Goal: Task Accomplishment & Management: Manage account settings

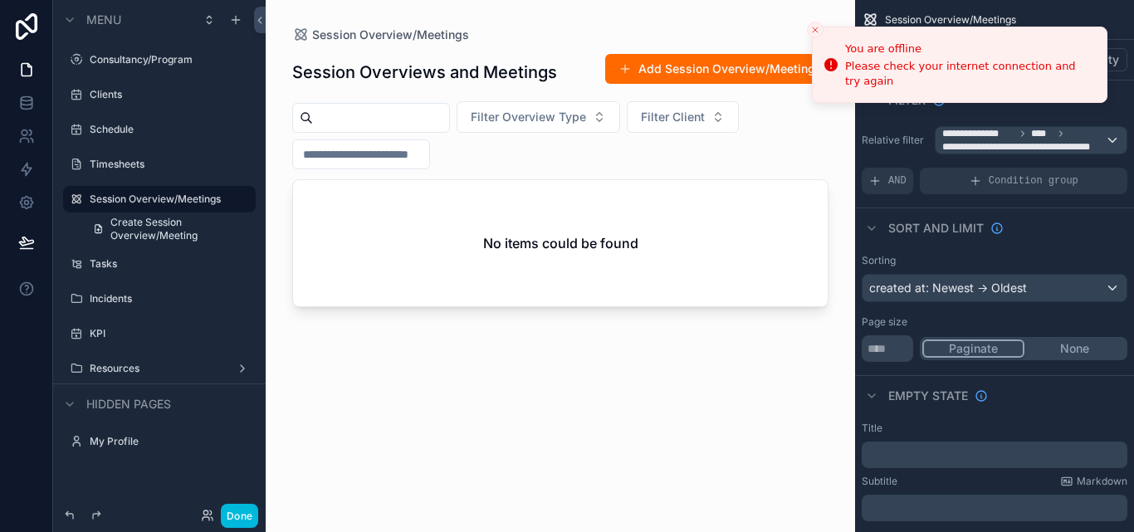
drag, startPoint x: 0, startPoint y: 0, endPoint x: 632, endPoint y: 486, distance: 797.3
click at [640, 505] on div "Session Overviews and Meetings Add Session Overview/Meeting Filter Overview Typ…" at bounding box center [560, 277] width 536 height 469
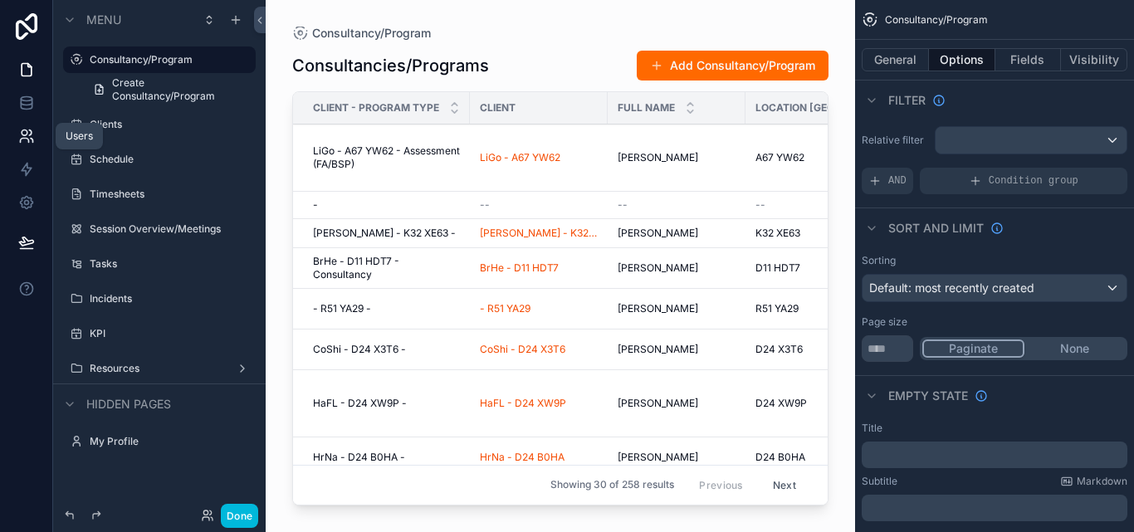
click at [23, 128] on icon at bounding box center [26, 136] width 17 height 17
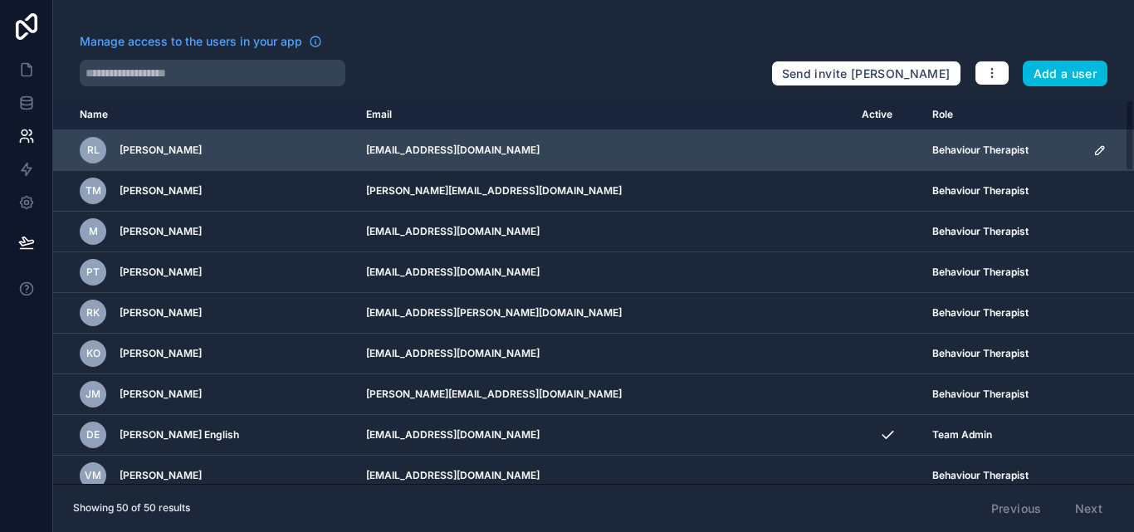
click at [1093, 150] on icon "scrollable content" at bounding box center [1099, 150] width 13 height 13
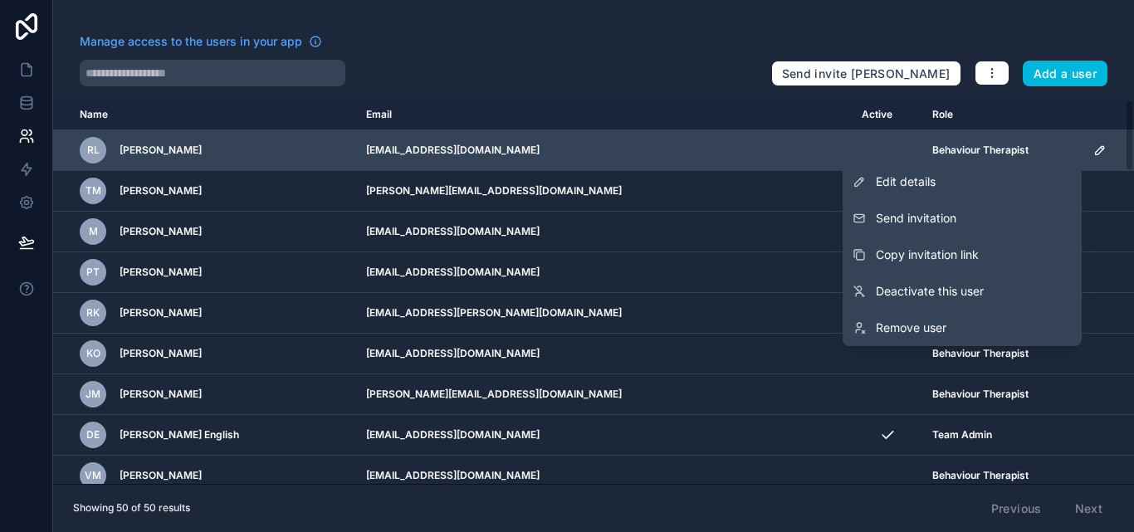
click at [120, 150] on span "Roisin Lacey" at bounding box center [161, 150] width 82 height 13
drag, startPoint x: 120, startPoint y: 150, endPoint x: 144, endPoint y: 154, distance: 25.2
click at [139, 154] on span "Roisin Lacey" at bounding box center [161, 150] width 82 height 13
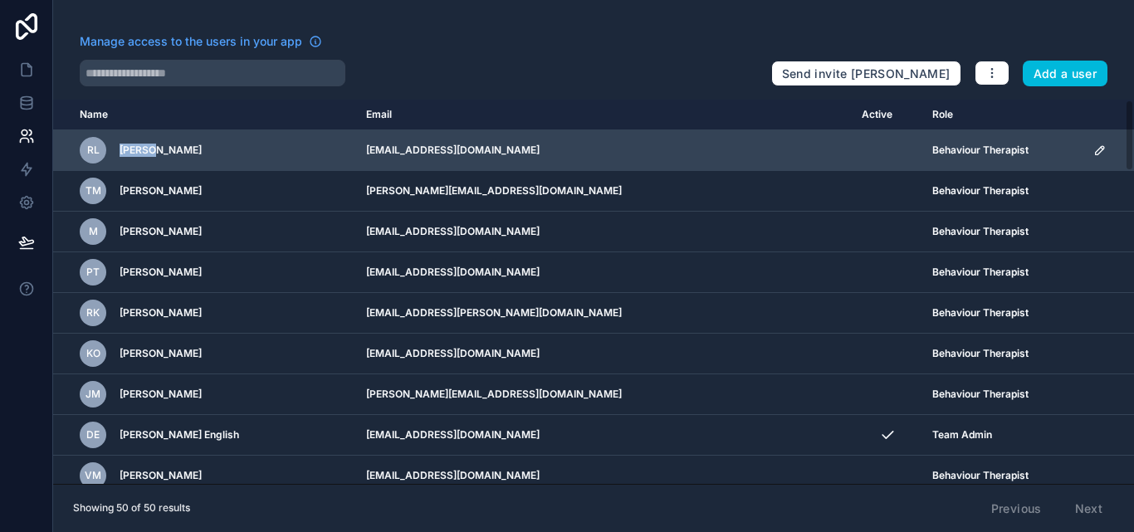
click at [155, 155] on span "Roisin Lacey" at bounding box center [161, 150] width 82 height 13
click at [177, 157] on div "RL Roisin Lacey" at bounding box center [213, 150] width 266 height 27
click at [182, 157] on div "RL Roisin Lacey" at bounding box center [213, 150] width 266 height 27
click at [183, 157] on div "RL Roisin Lacey" at bounding box center [213, 150] width 266 height 27
click at [187, 157] on div "RL Roisin Lacey" at bounding box center [213, 150] width 266 height 27
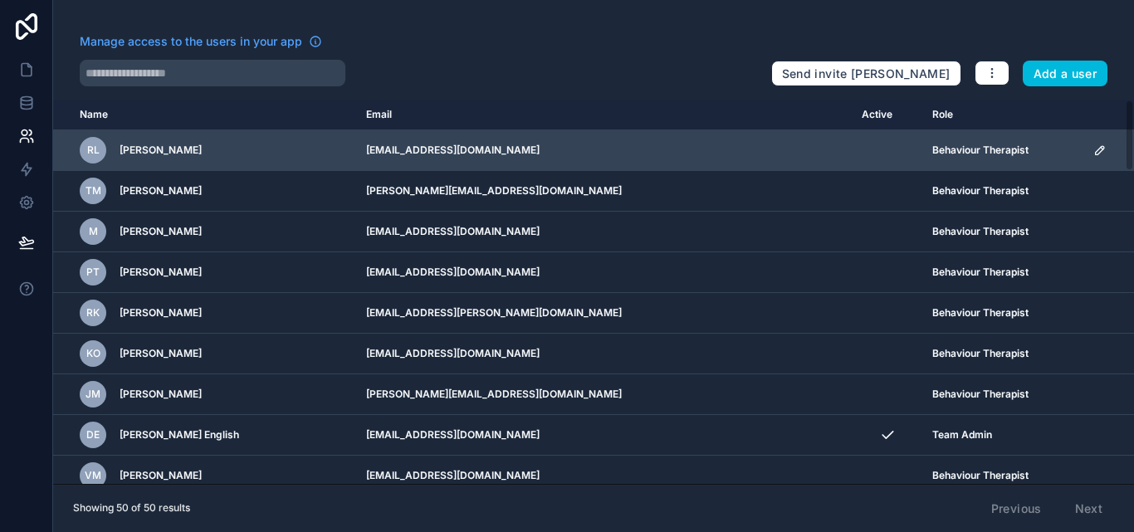
drag, startPoint x: 179, startPoint y: 149, endPoint x: 155, endPoint y: 146, distance: 24.2
click at [166, 147] on span "Roisin Lacey" at bounding box center [161, 150] width 82 height 13
drag, startPoint x: 155, startPoint y: 146, endPoint x: 126, endPoint y: 143, distance: 29.2
click at [126, 143] on div "RL Roisin Lacey" at bounding box center [213, 150] width 266 height 27
click at [121, 143] on div "RL Roisin Lacey" at bounding box center [213, 150] width 266 height 27
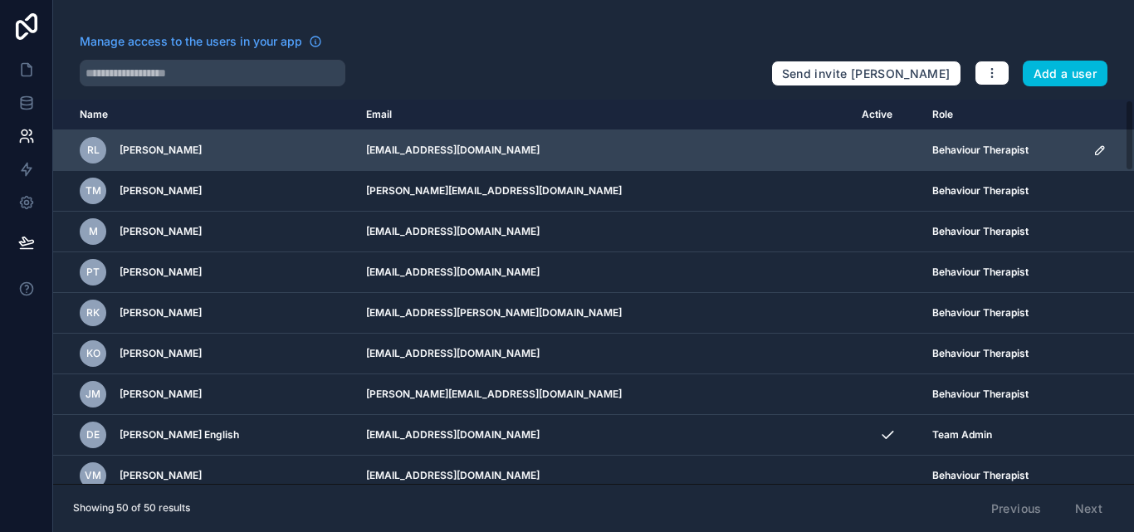
click at [121, 148] on span "Roisin Lacey" at bounding box center [161, 150] width 82 height 13
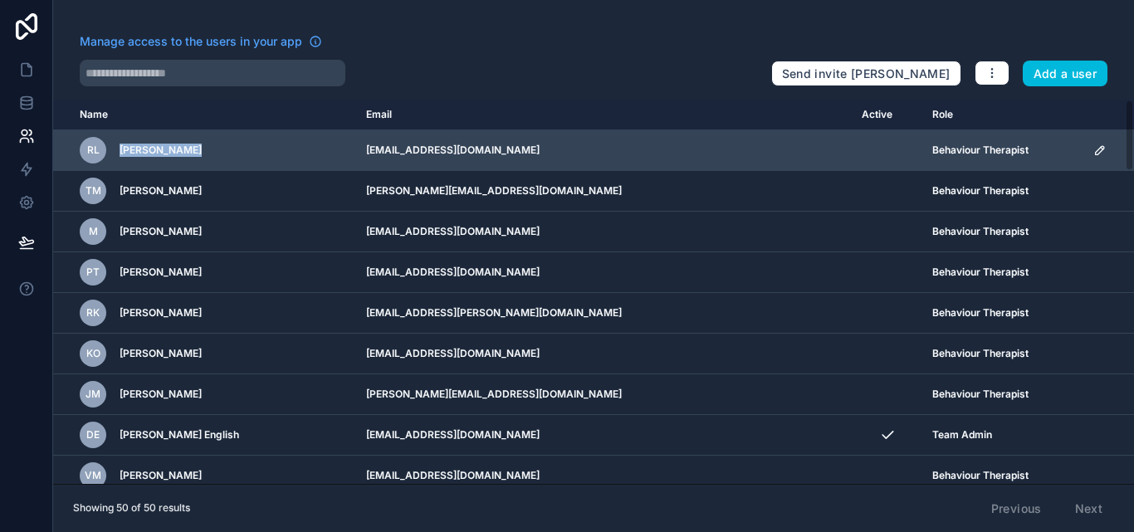
click at [121, 148] on span "Roisin Lacey" at bounding box center [161, 150] width 82 height 13
